Goal: Use online tool/utility: Utilize a website feature to perform a specific function

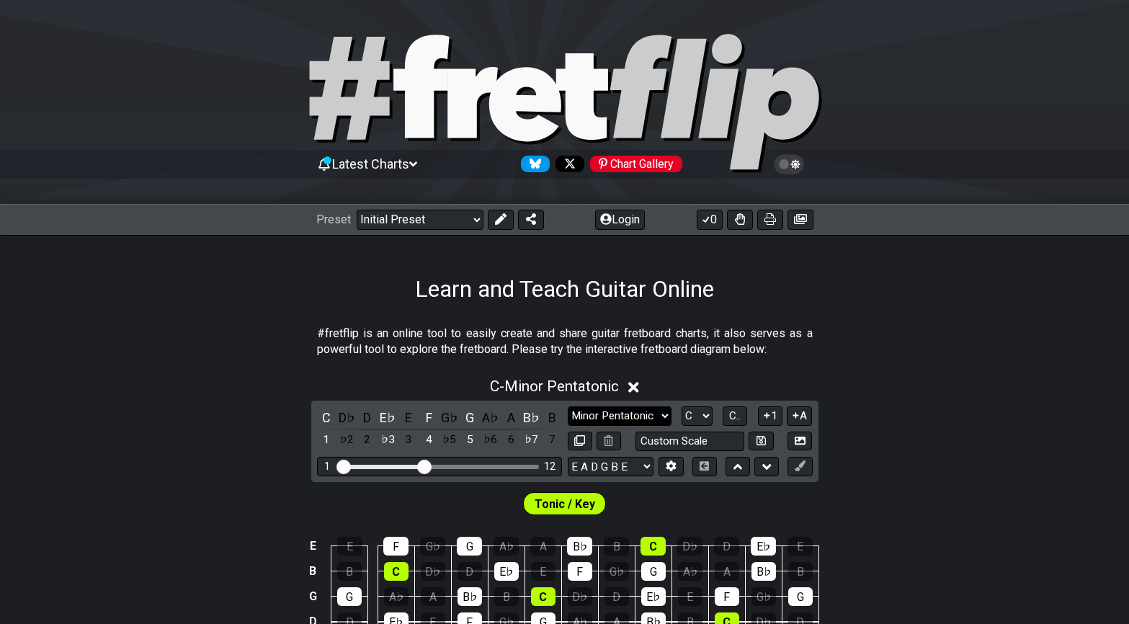
click at [610, 420] on select "Minor Pentatonic Click to edit Minor Pentatonic Major Pentatonic Minor Blues Ma…" at bounding box center [620, 415] width 104 height 19
select select "Major Pentatonic"
click at [568, 406] on select "Minor Pentatonic Click to edit Minor Pentatonic Major Pentatonic Minor Blues Ma…" at bounding box center [620, 415] width 104 height 19
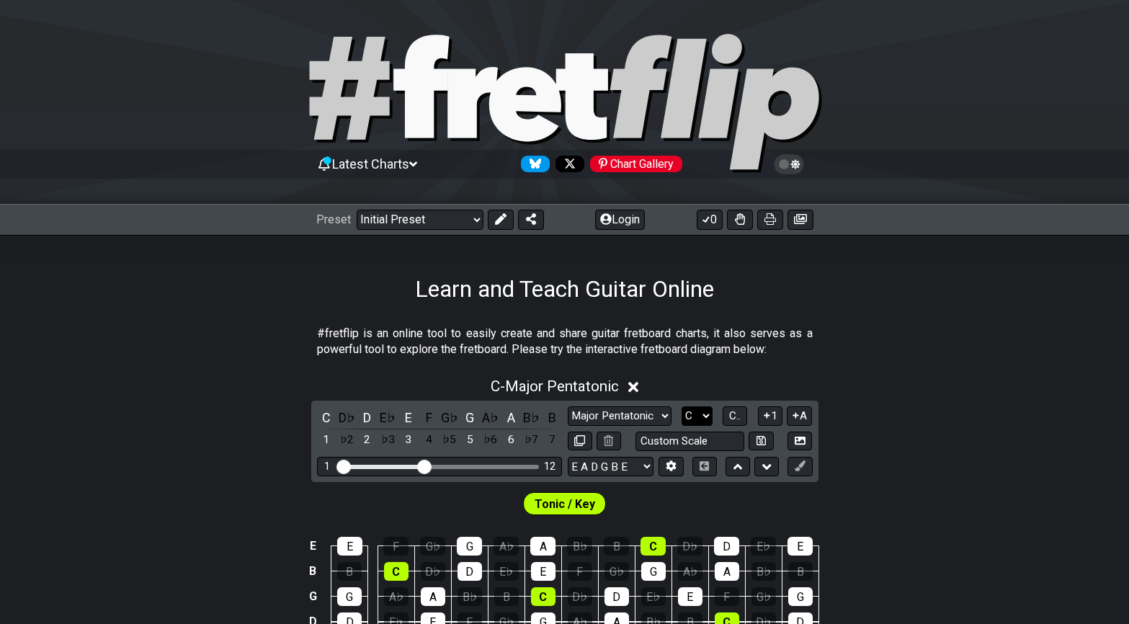
click at [692, 411] on select "A♭ A A♯ B♭ B C C♯ D♭ D D♯ E♭ E F F♯ G♭ G G♯" at bounding box center [697, 415] width 31 height 19
select select "D"
click at [682, 406] on select "A♭ A A♯ B♭ B C C♯ D♭ D D♯ E♭ E F F♯ G♭ G G♯" at bounding box center [697, 415] width 31 height 19
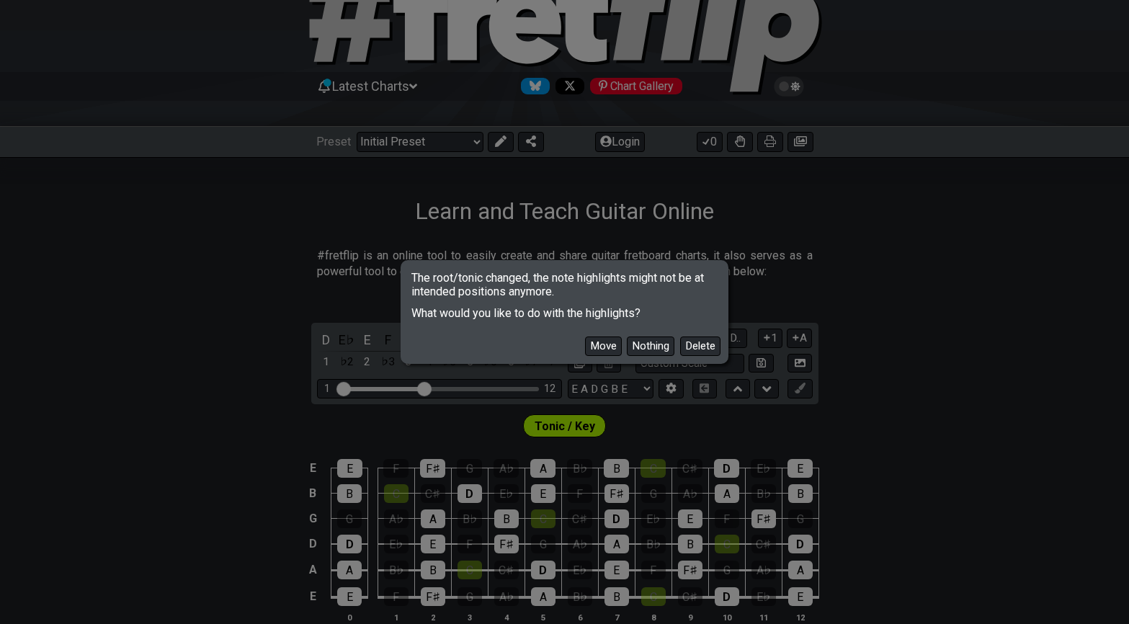
scroll to position [83, 0]
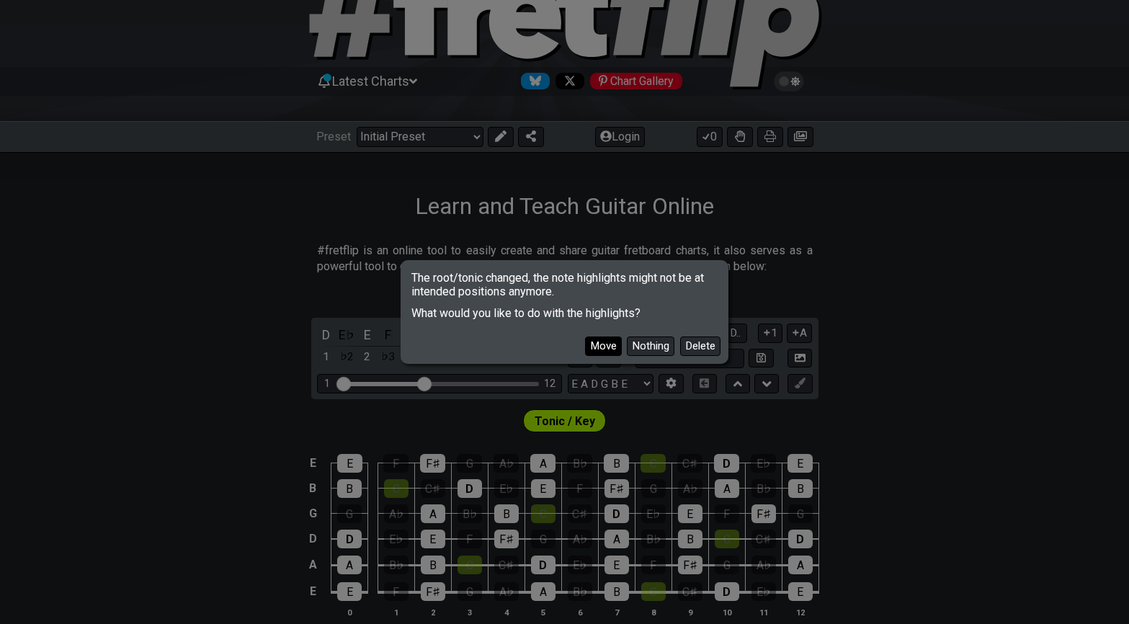
click at [607, 344] on button "Move" at bounding box center [603, 345] width 37 height 19
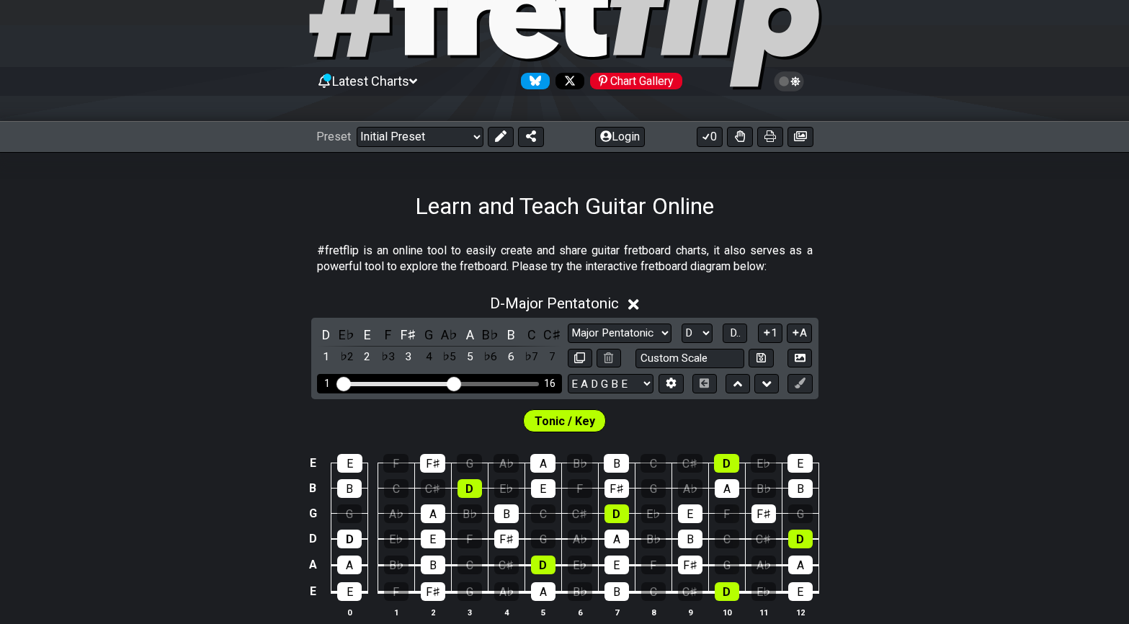
drag, startPoint x: 427, startPoint y: 382, endPoint x: 452, endPoint y: 381, distance: 25.9
click at [452, 383] on input "Visible fret range" at bounding box center [439, 383] width 205 height 0
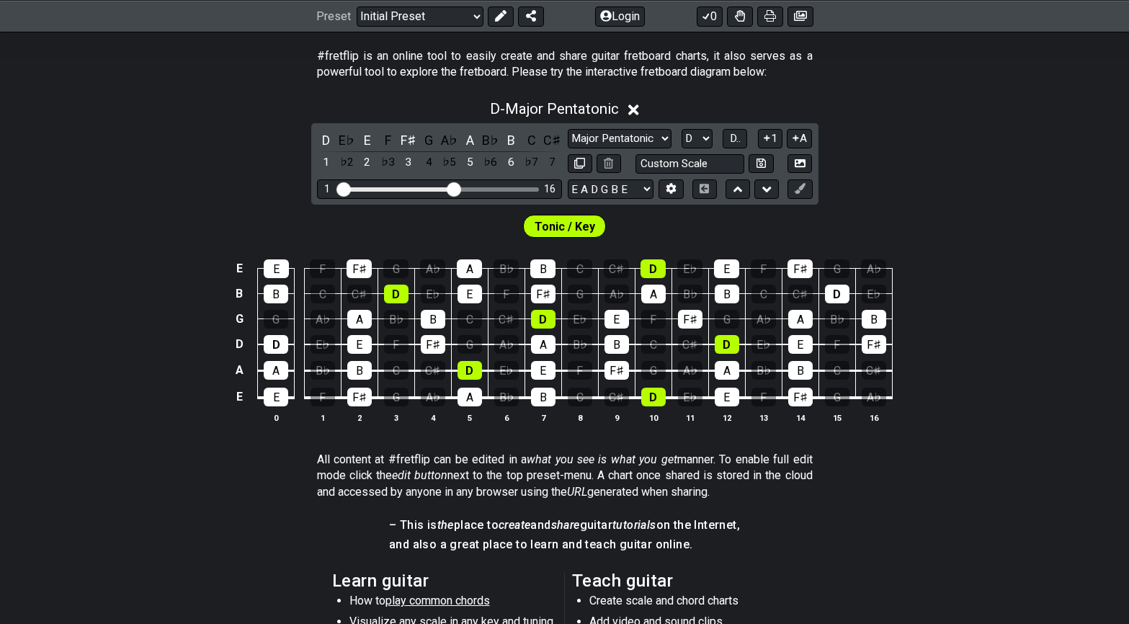
scroll to position [280, 0]
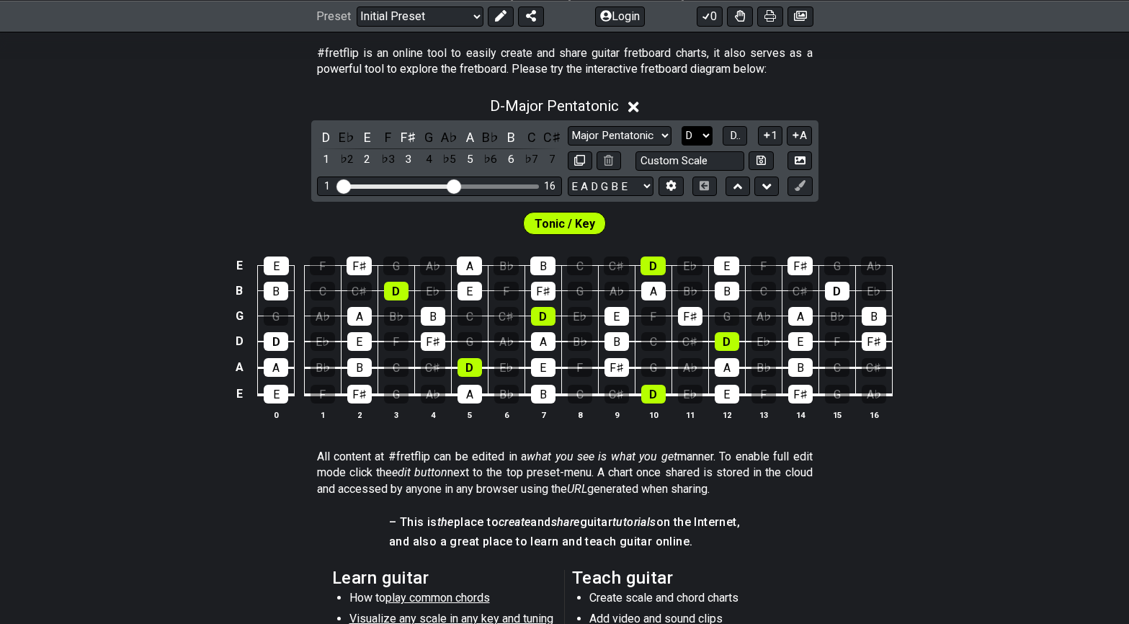
click at [705, 136] on select "A♭ A A♯ B♭ B C C♯ D♭ D D♯ E♭ E F F♯ G♭ G G♯" at bounding box center [697, 135] width 31 height 19
click at [682, 126] on select "A♭ A A♯ B♭ B C C♯ D♭ D D♯ E♭ E F F♯ G♭ G G♯" at bounding box center [697, 135] width 31 height 19
click at [746, 131] on button "D.." at bounding box center [735, 135] width 24 height 19
click at [737, 132] on span "1..7" at bounding box center [734, 135] width 17 height 13
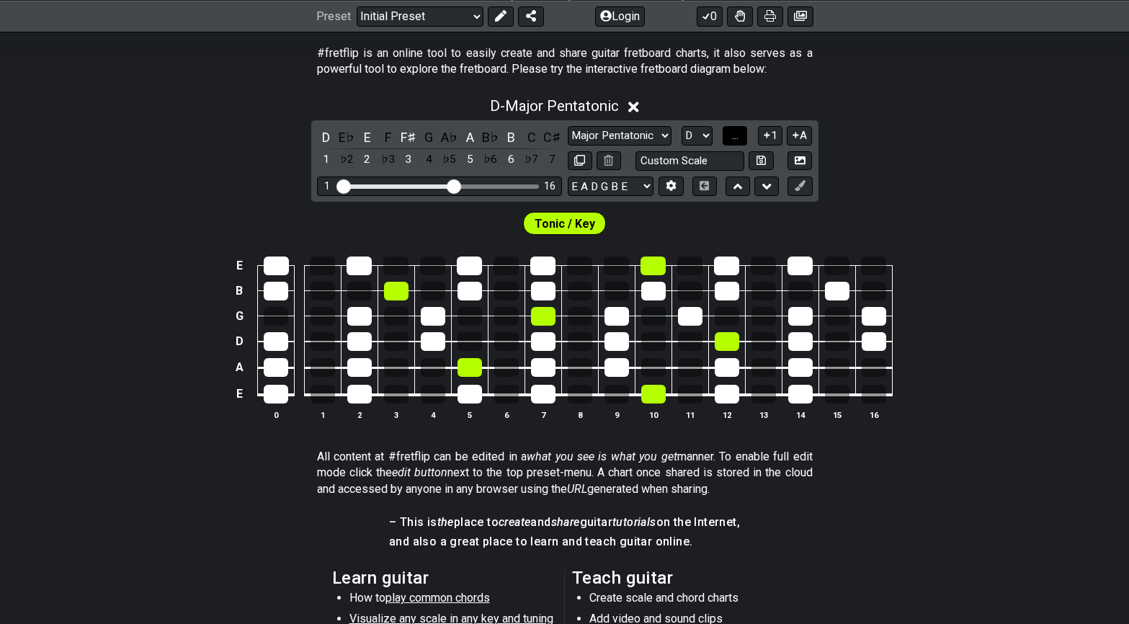
click at [737, 132] on span "..." at bounding box center [735, 135] width 6 height 13
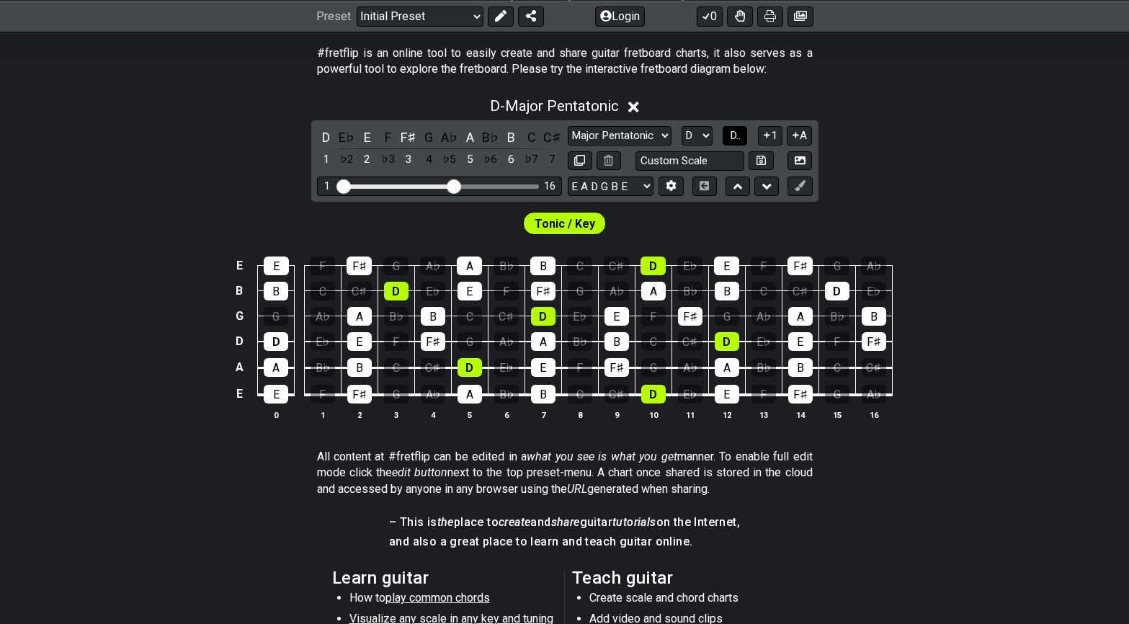
click at [737, 132] on span "D.." at bounding box center [735, 135] width 11 height 13
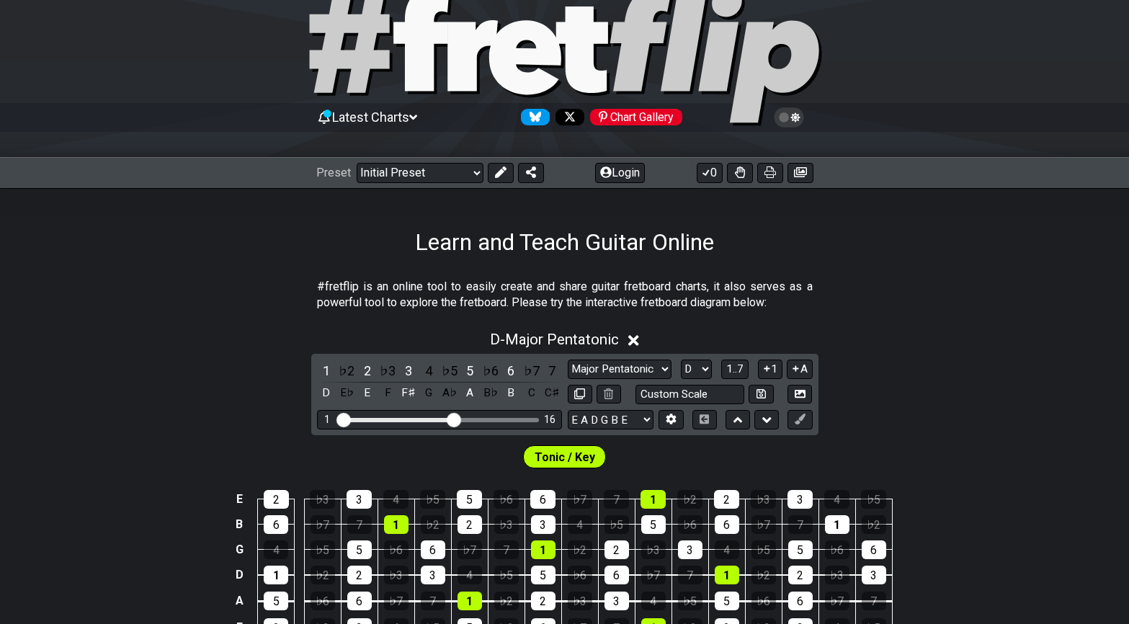
scroll to position [0, 0]
